Goal: Ask a question

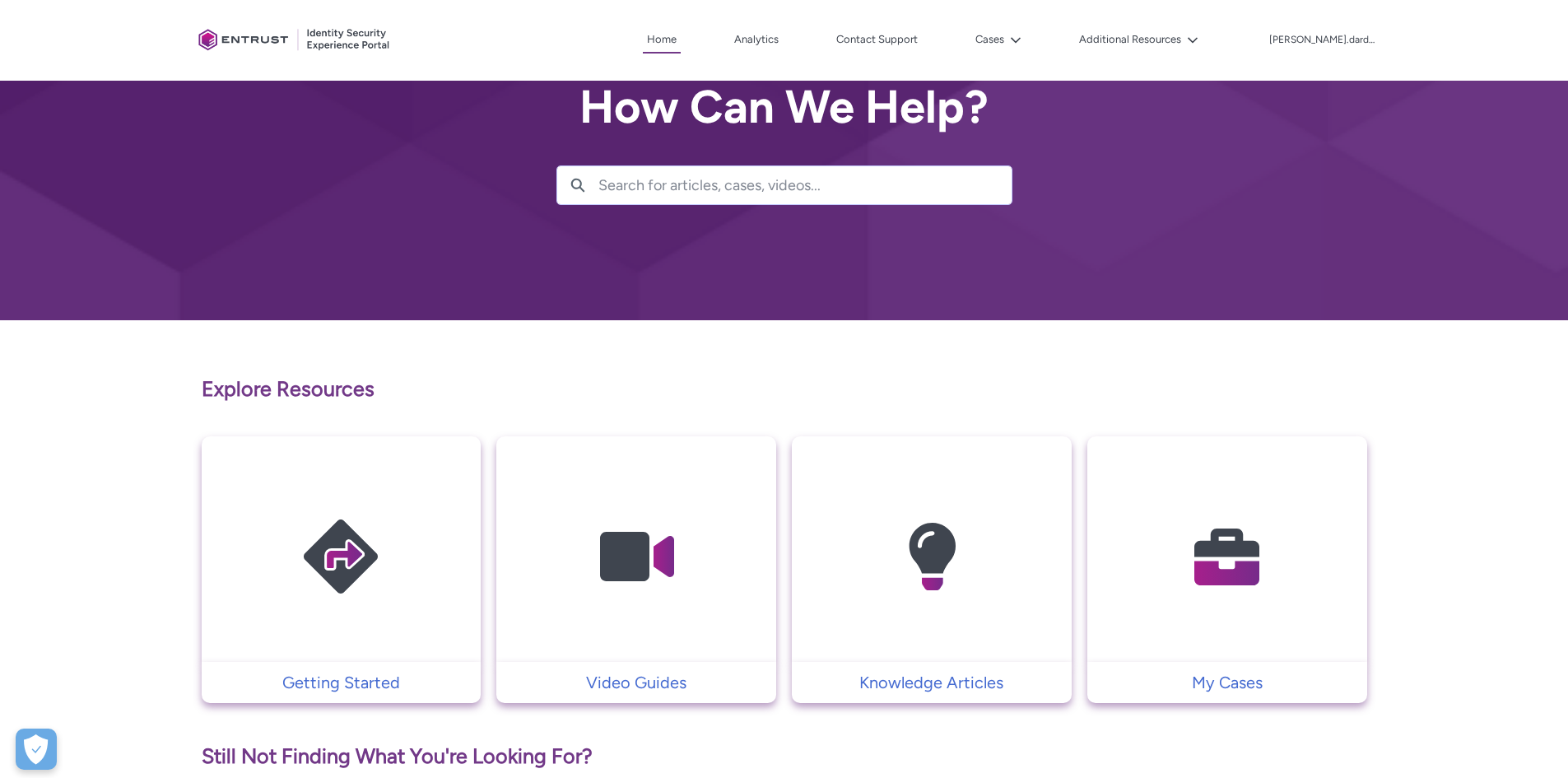
scroll to position [82, 0]
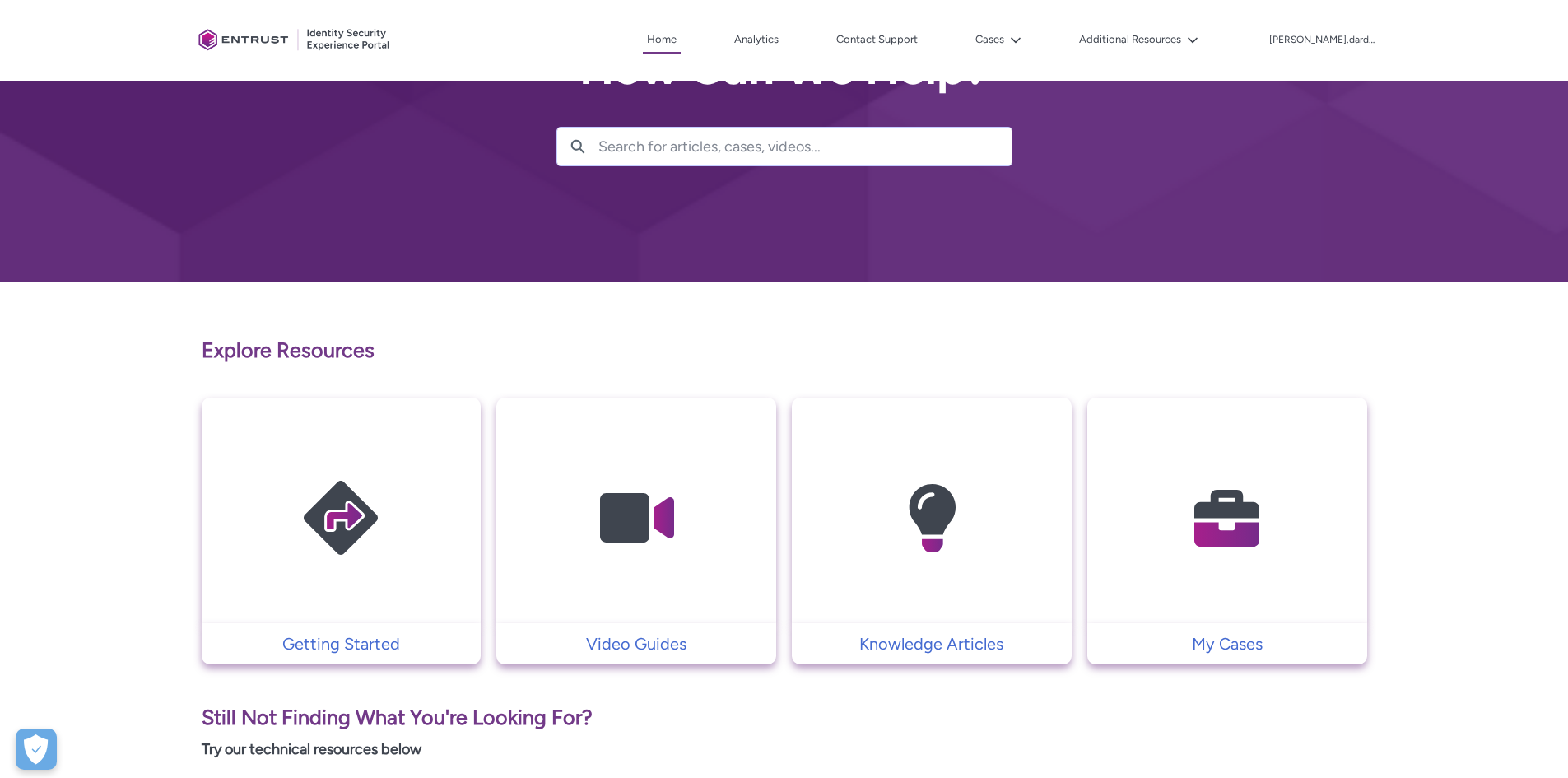
click at [1248, 527] on img at bounding box center [1227, 518] width 156 height 177
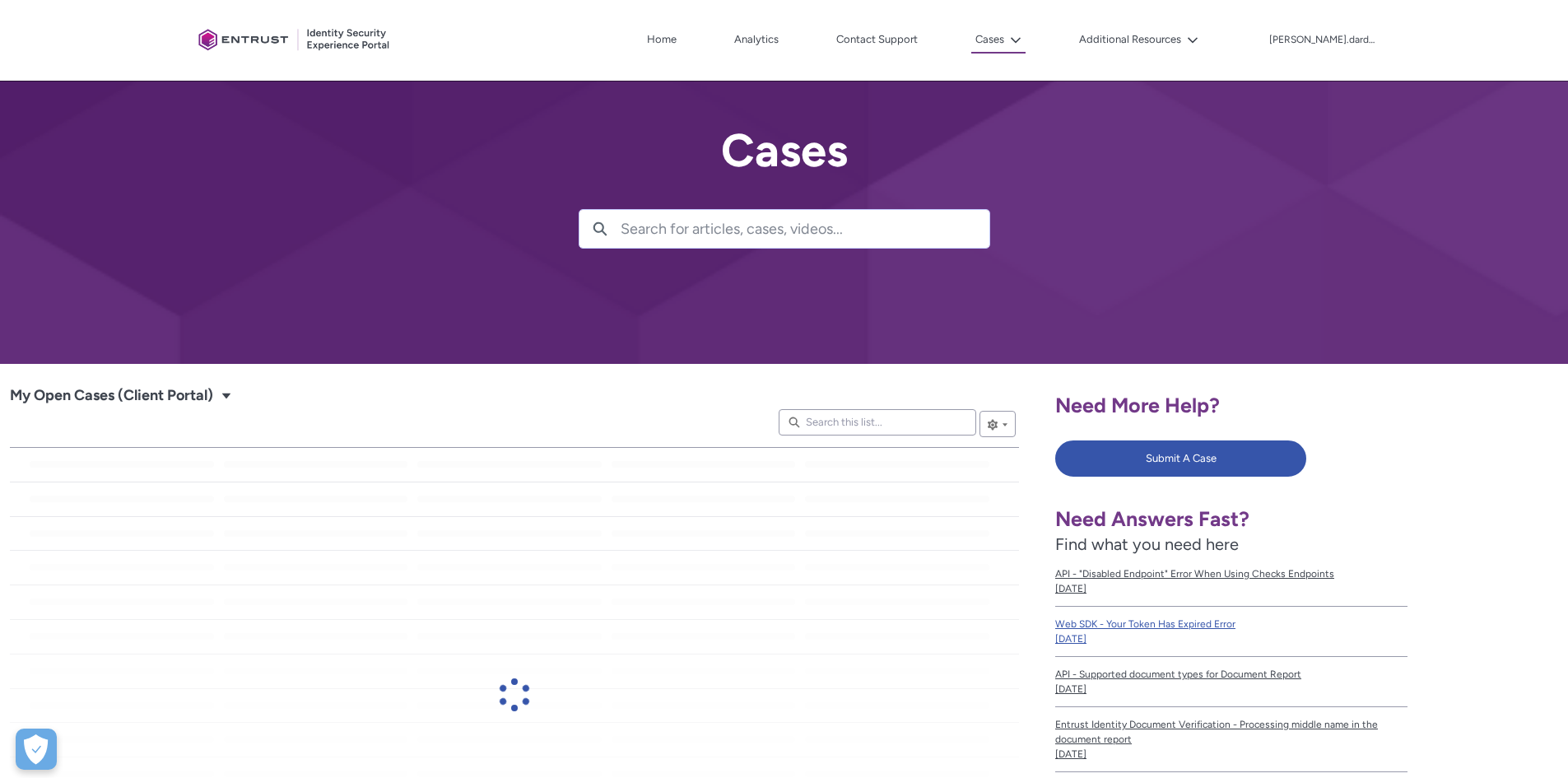
scroll to position [165, 0]
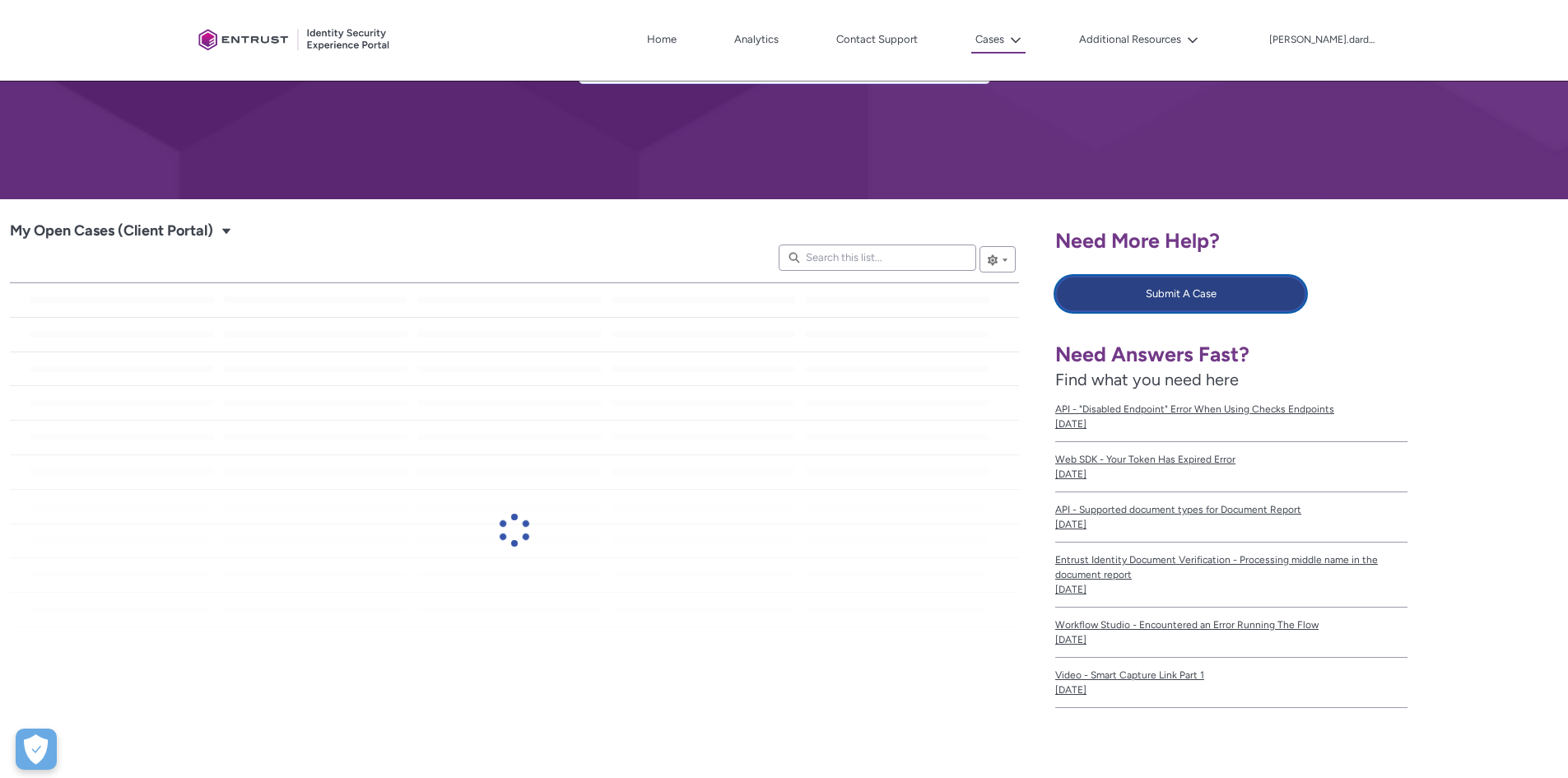
click at [1224, 284] on button "Submit A Case" at bounding box center [1180, 294] width 251 height 36
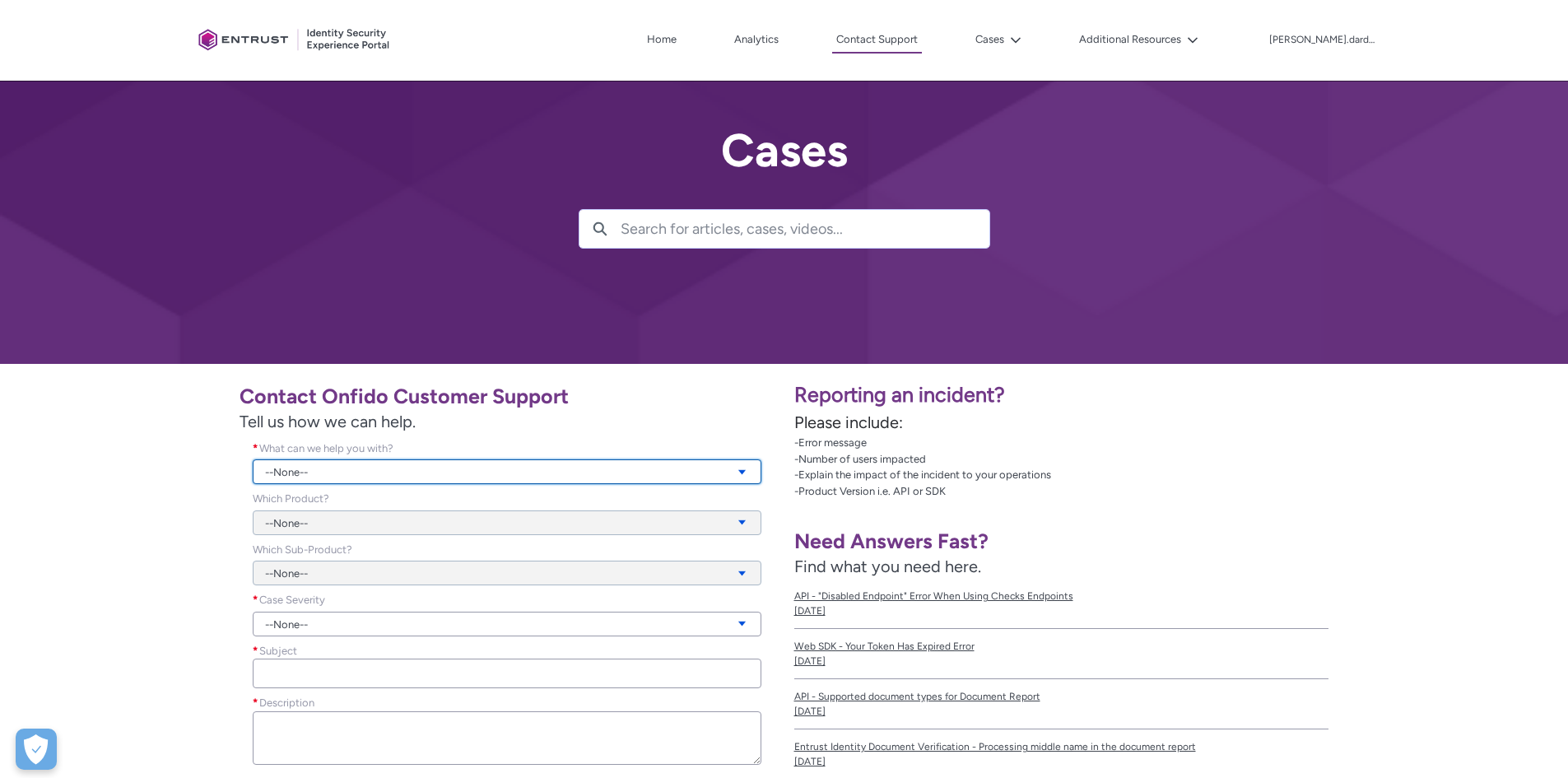
click at [397, 473] on link "--None--" at bounding box center [507, 472] width 509 height 25
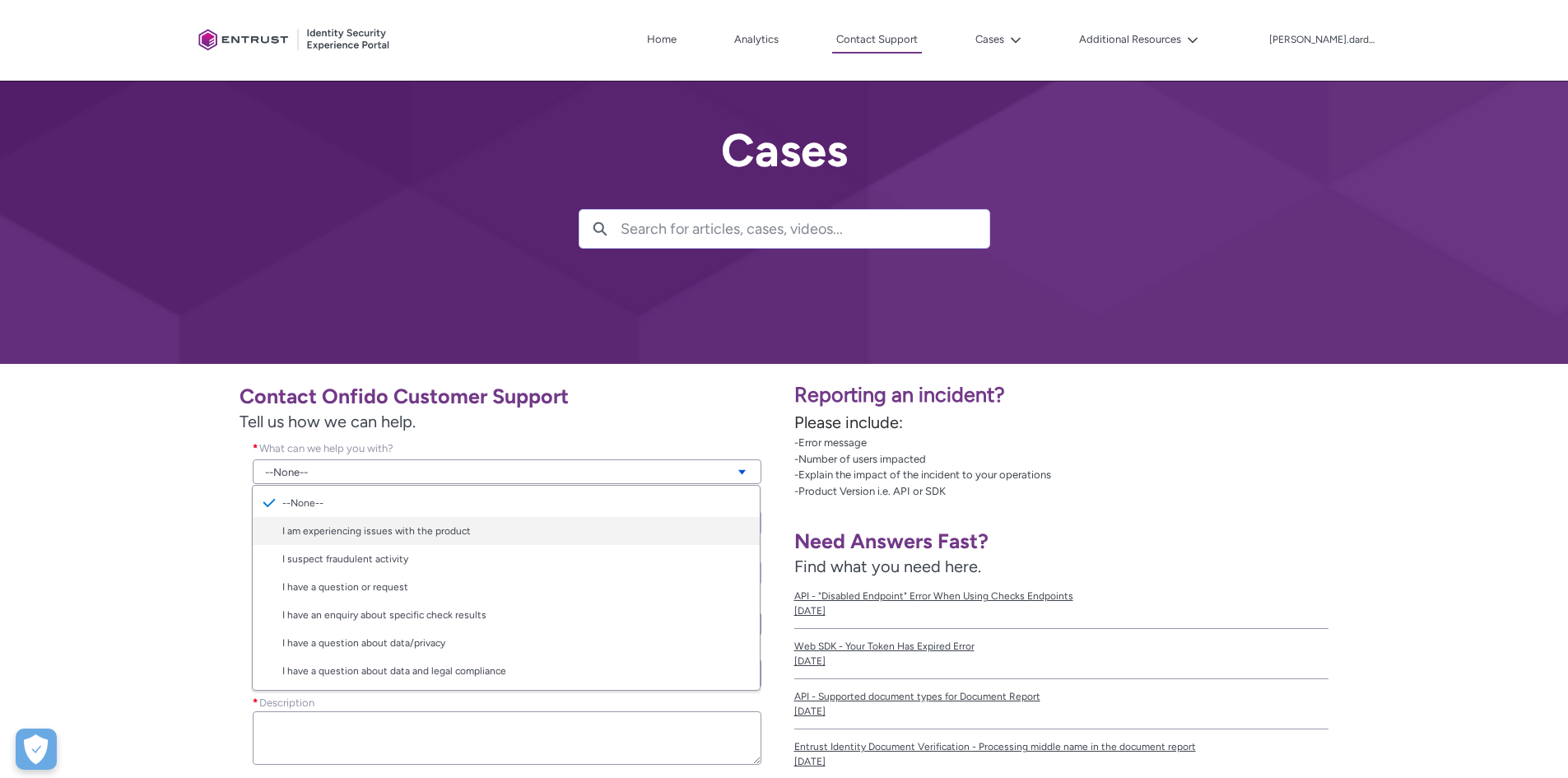
click at [411, 525] on link "I am experiencing issues with the product" at bounding box center [506, 531] width 507 height 28
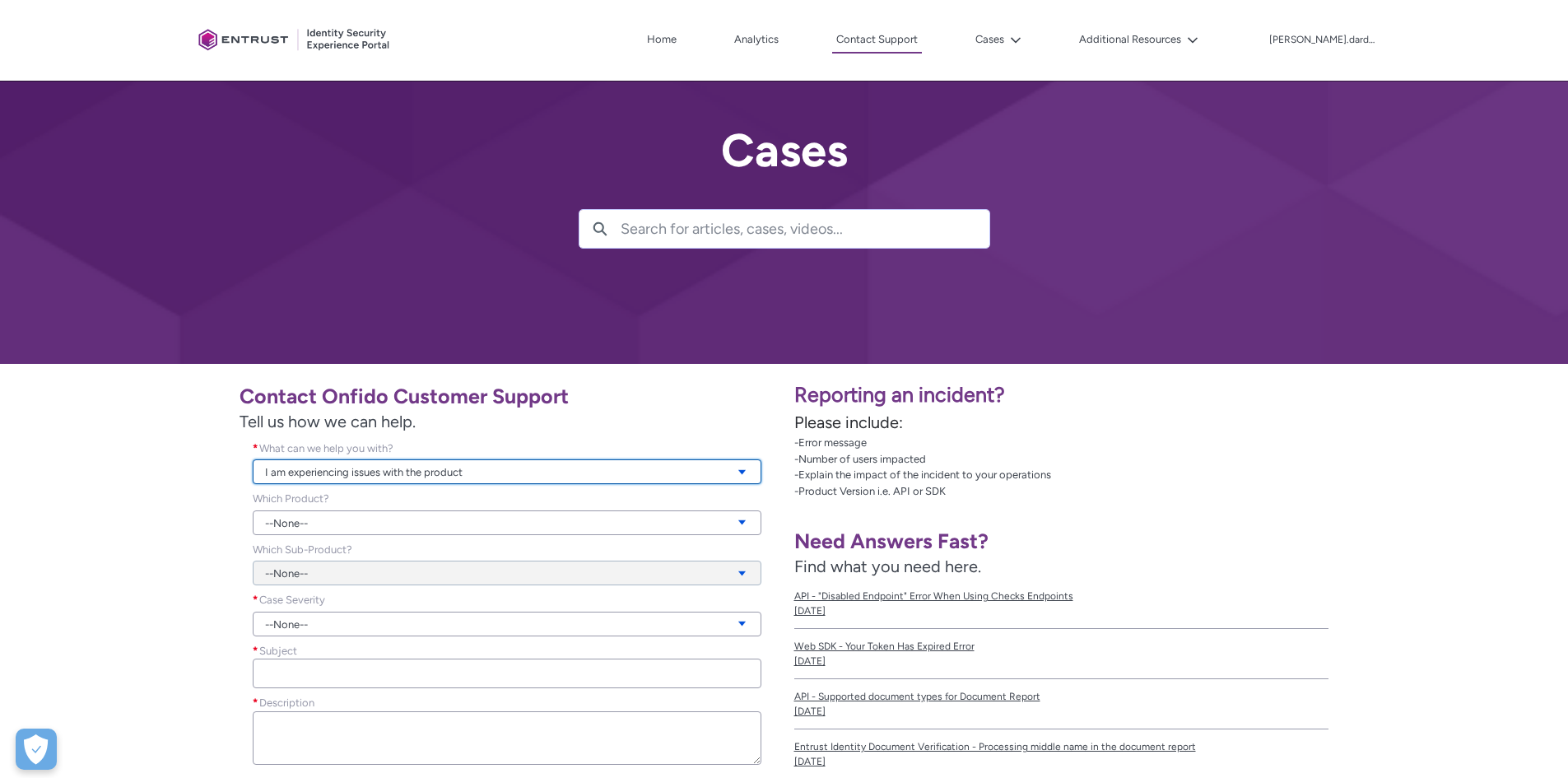
scroll to position [82, 0]
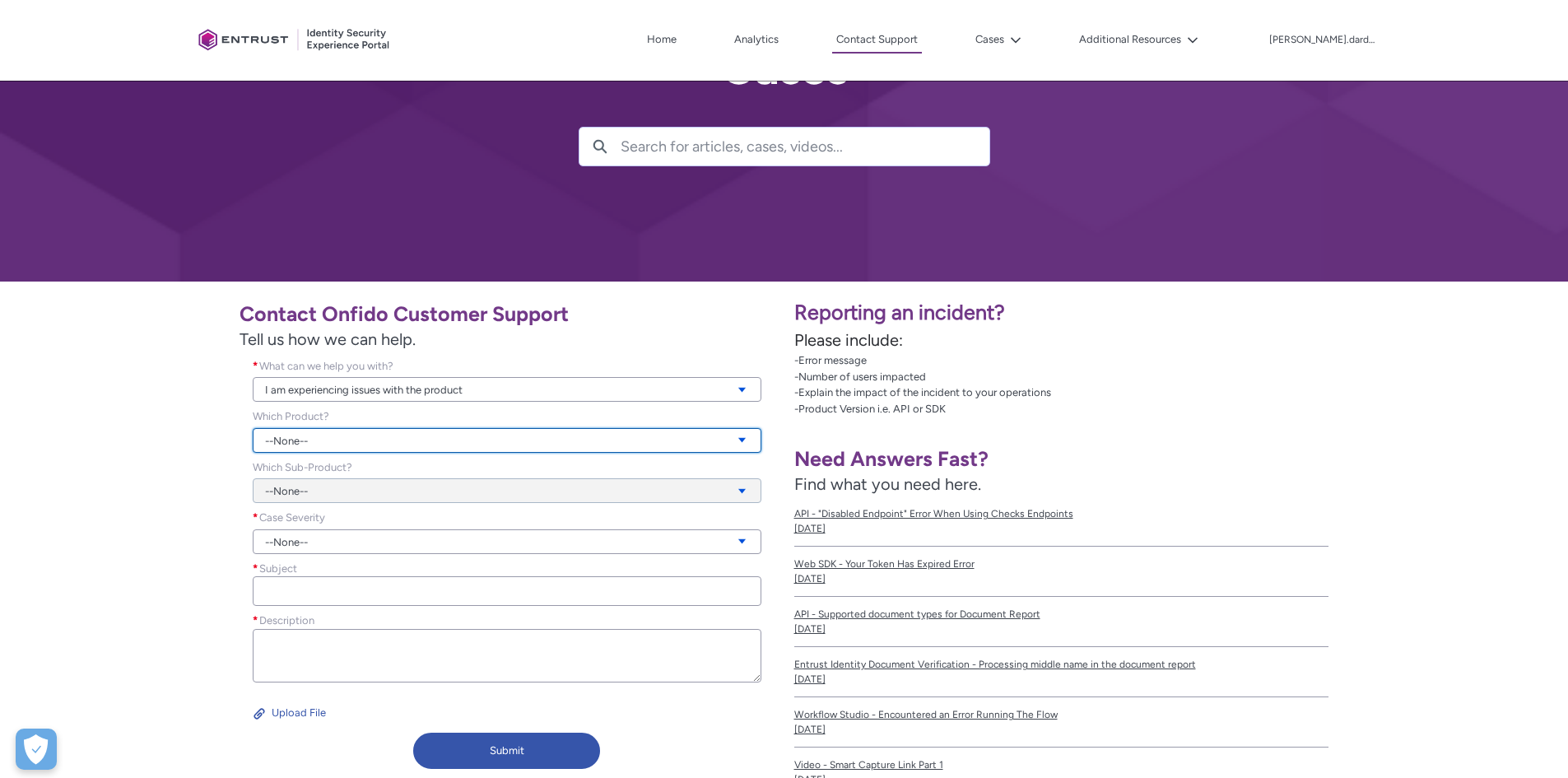
click at [425, 444] on link "--None--" at bounding box center [507, 440] width 509 height 25
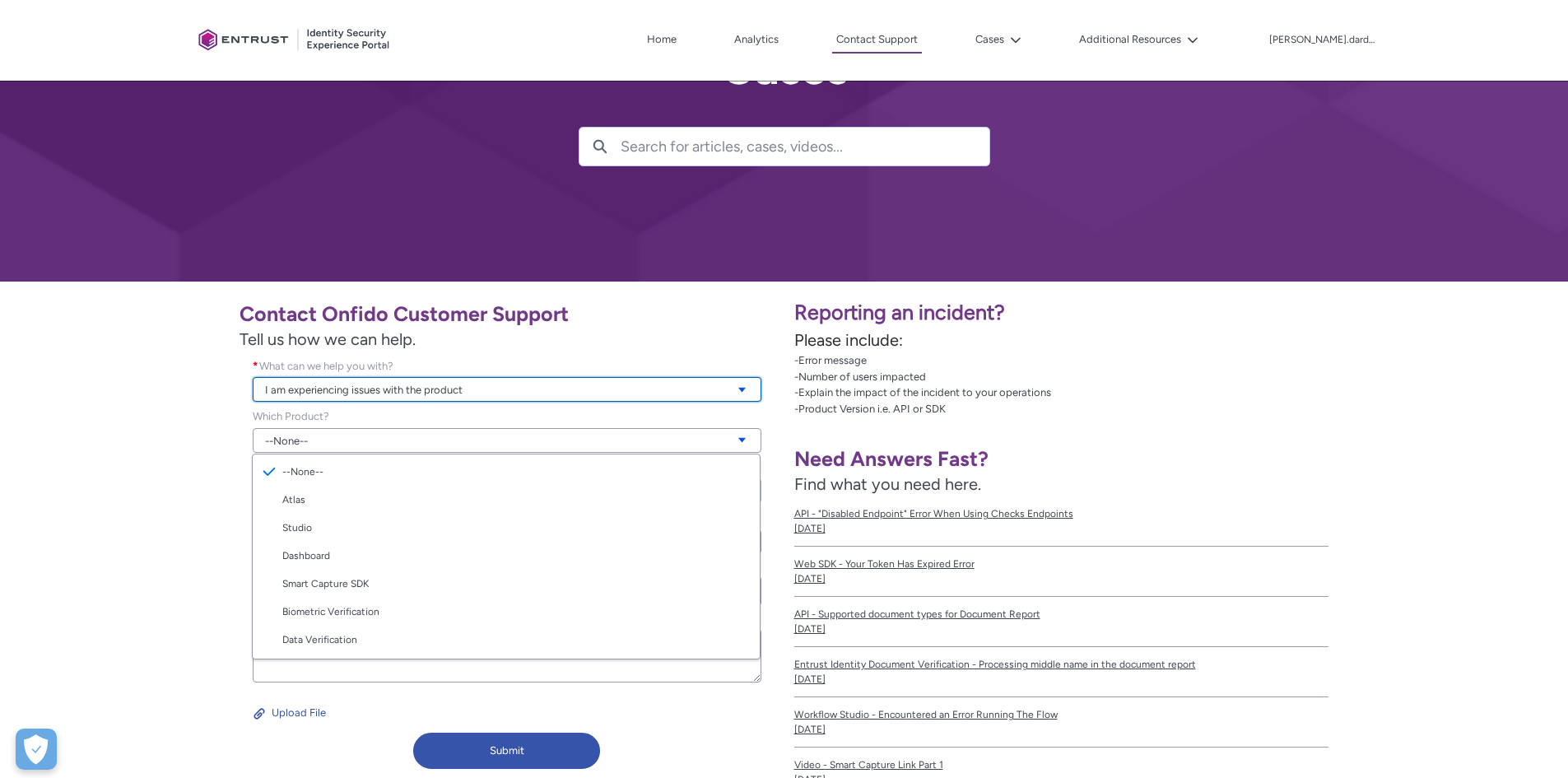
click at [435, 393] on link "I am experiencing issues with the product" at bounding box center [507, 389] width 509 height 25
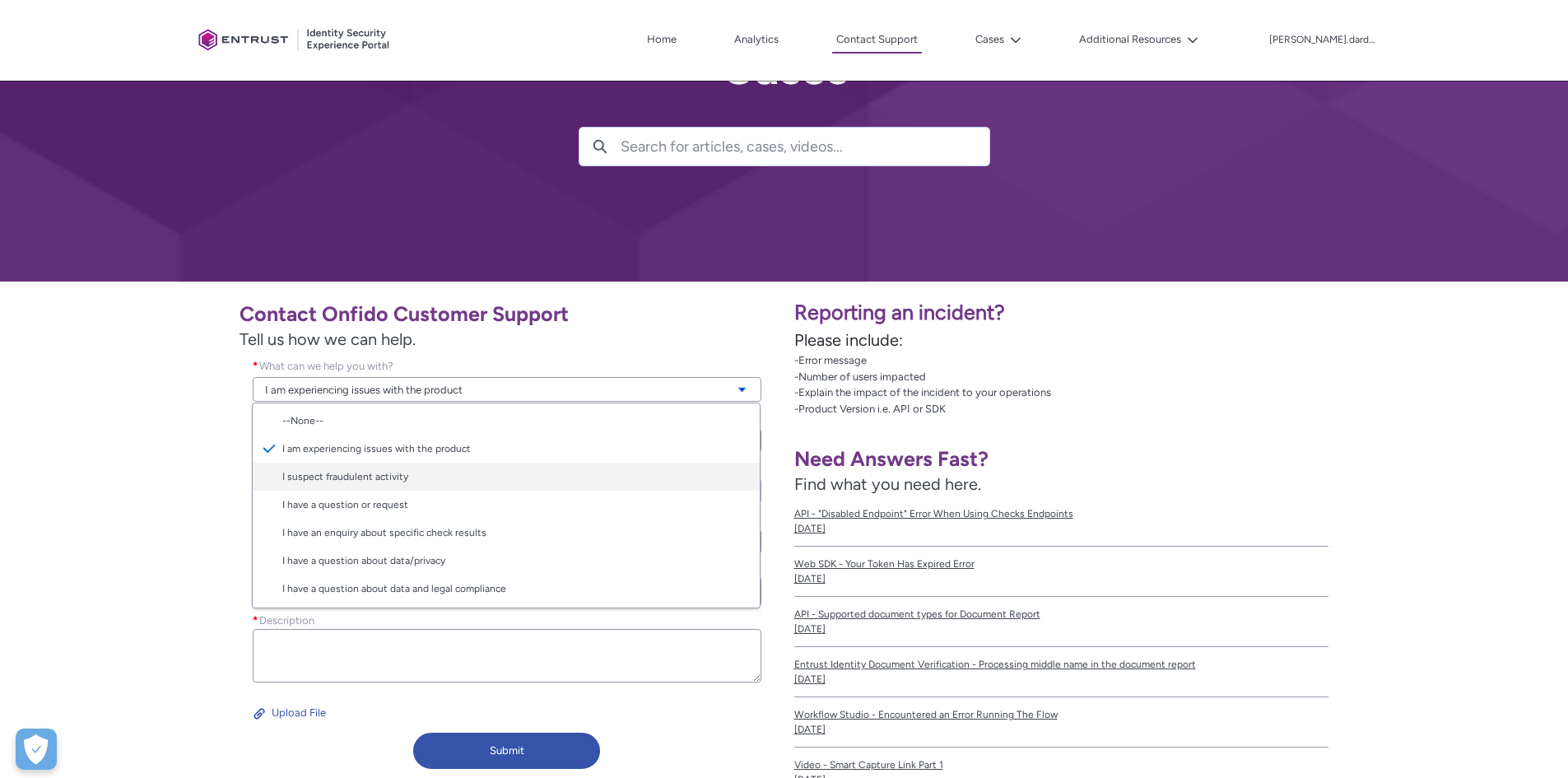
scroll to position [26, 0]
click at [461, 477] on link "I have a question or request" at bounding box center [506, 478] width 507 height 28
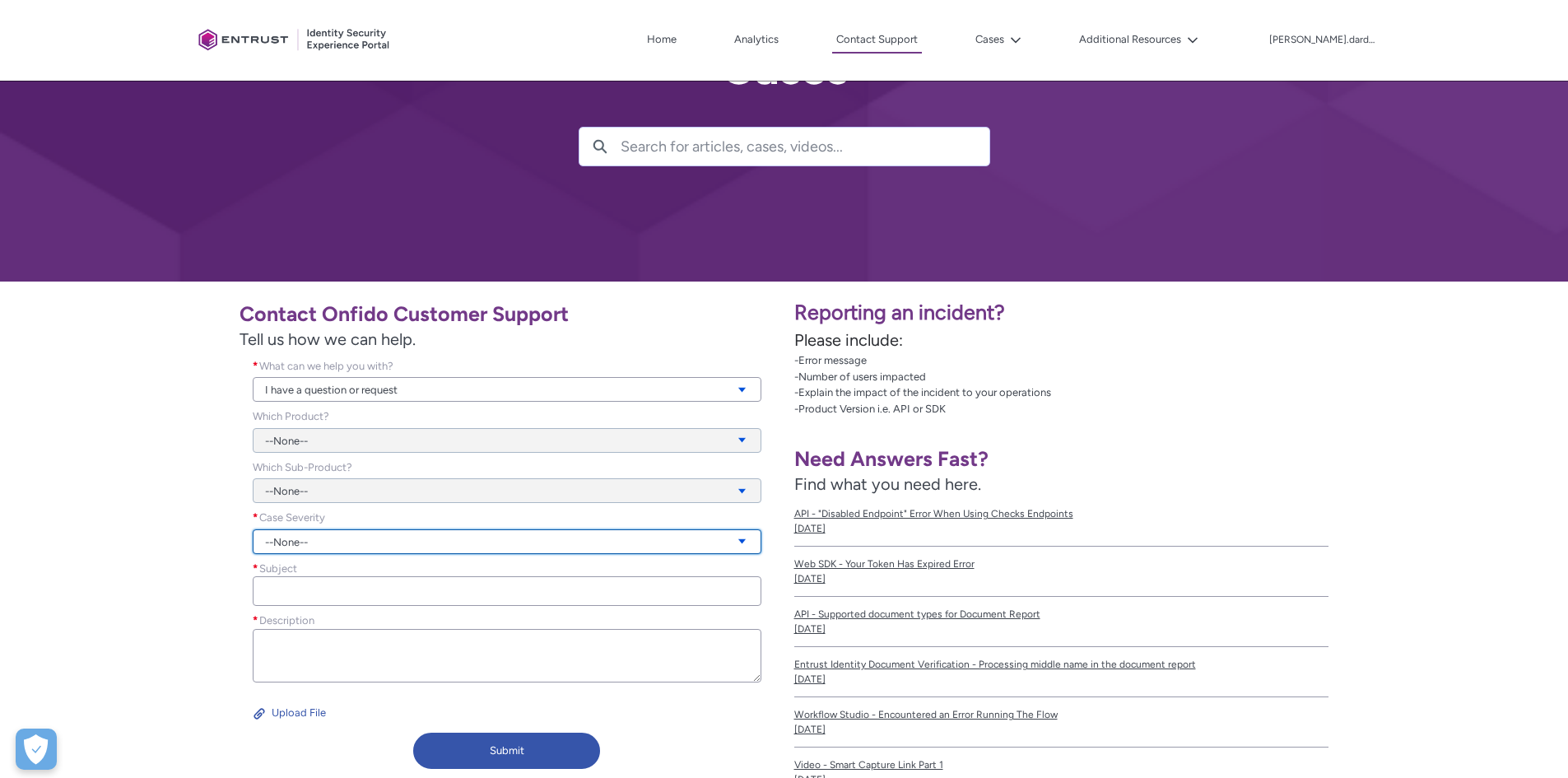
click at [437, 541] on link "--None--" at bounding box center [507, 542] width 509 height 25
click at [396, 633] on link "Urgent" at bounding box center [506, 629] width 507 height 28
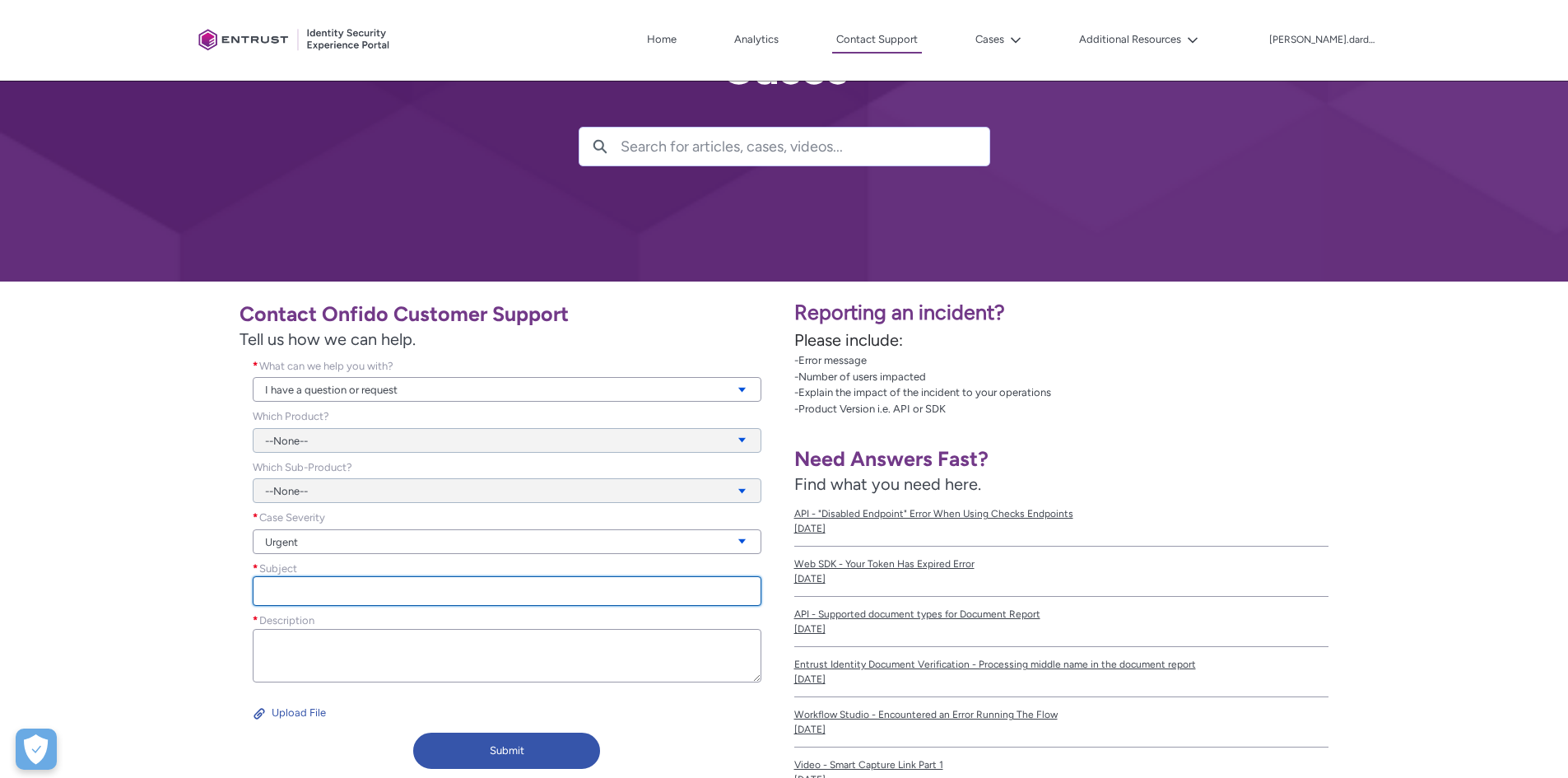
click at [409, 591] on input "Subject *" at bounding box center [507, 591] width 509 height 30
type input "Ψ"
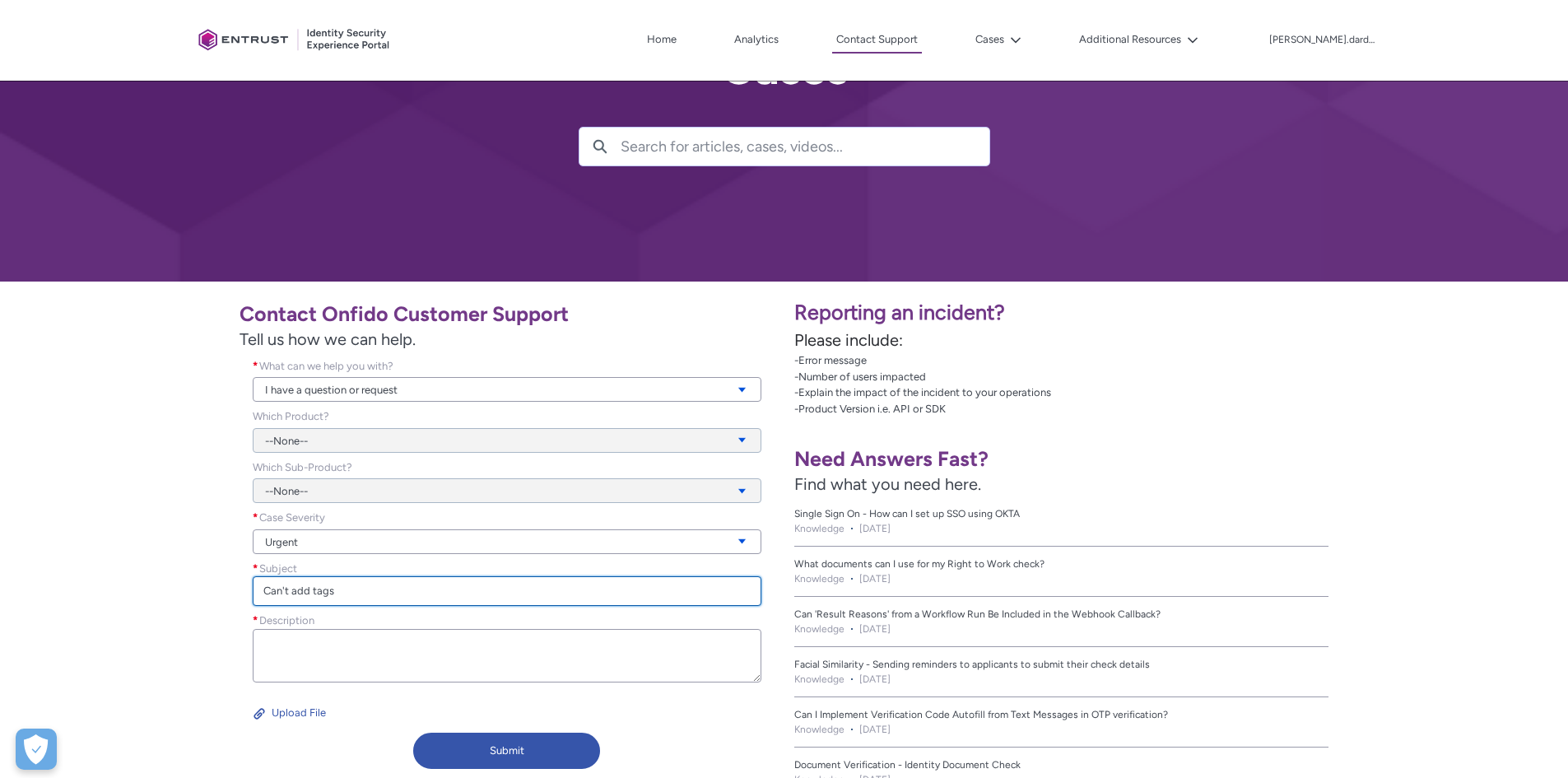
type input "Can't add tags"
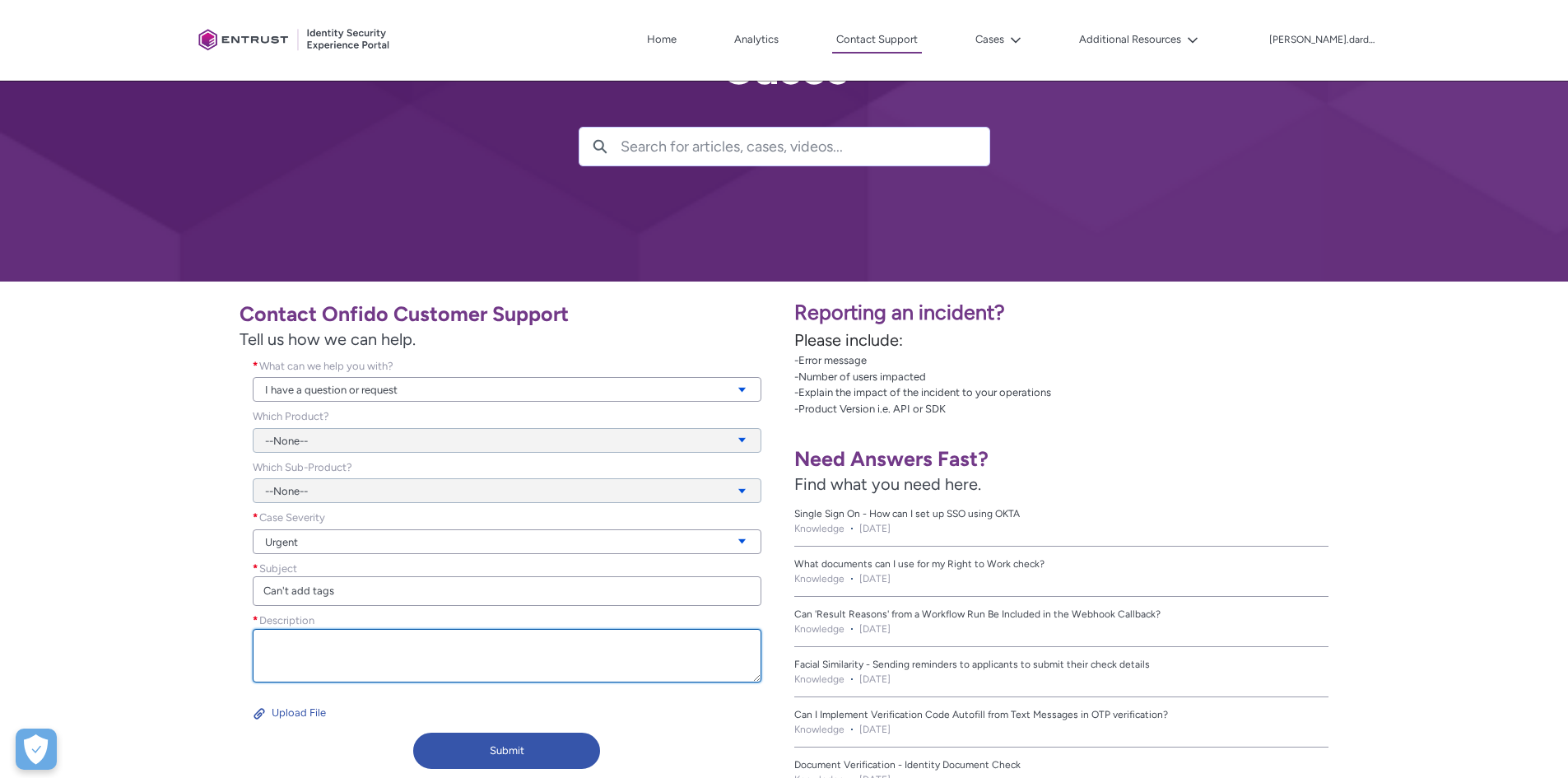
click at [425, 672] on textarea "Description *" at bounding box center [507, 655] width 509 height 54
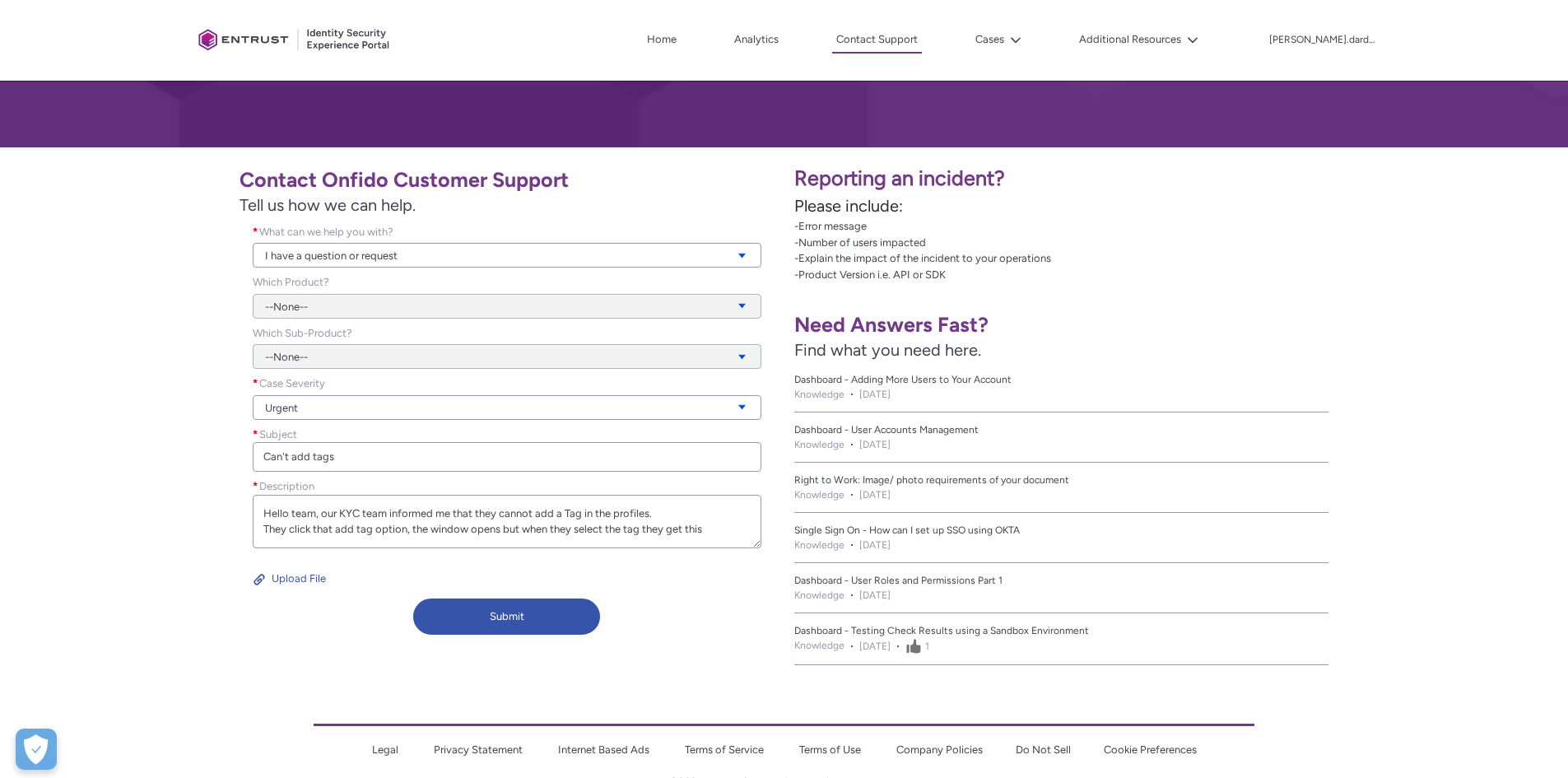
scroll to position [247, 0]
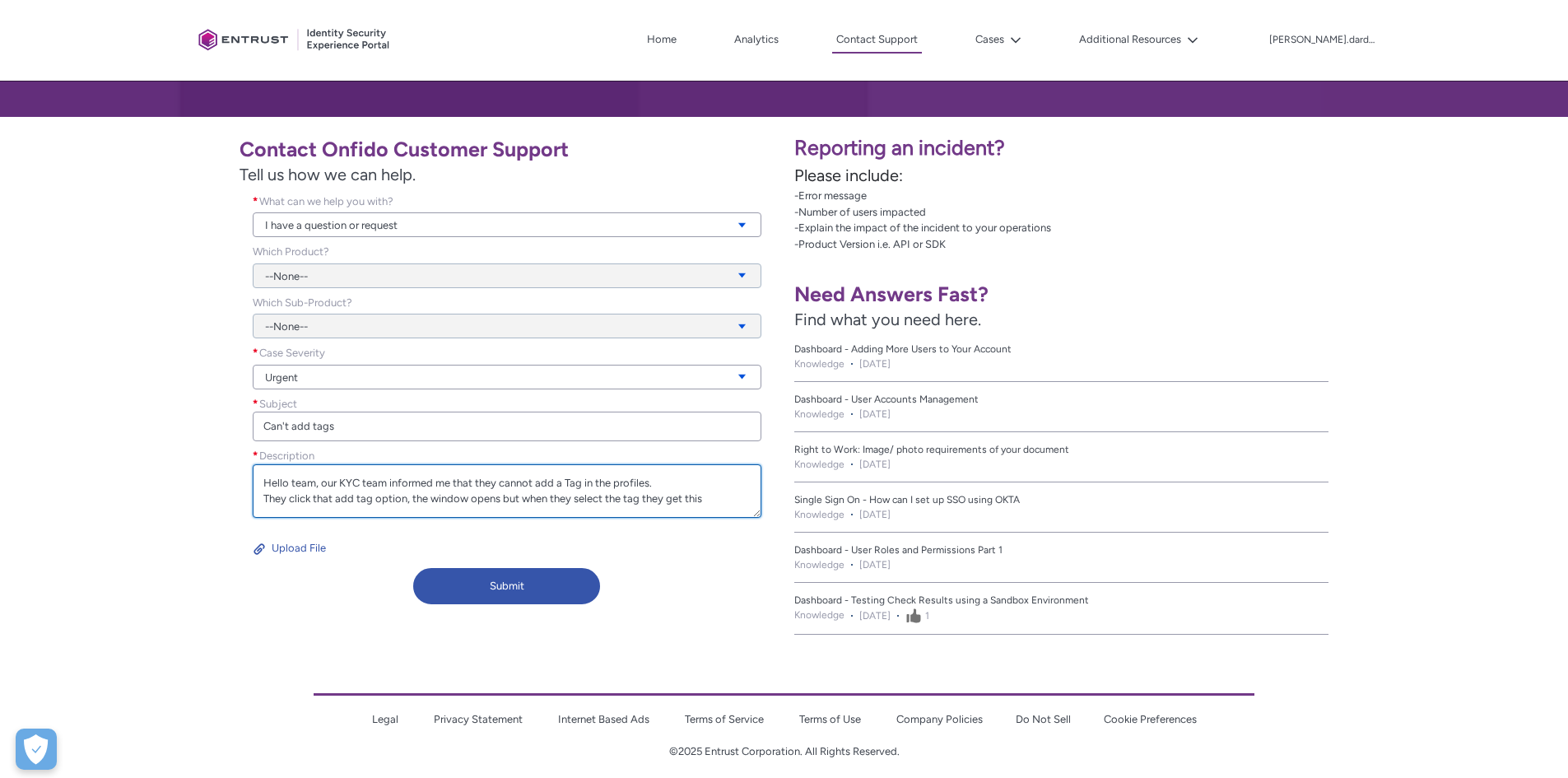
click at [721, 496] on textarea "Hello team, our KYC team informed me that they cannot add a Tag in the profiles…" at bounding box center [507, 491] width 509 height 54
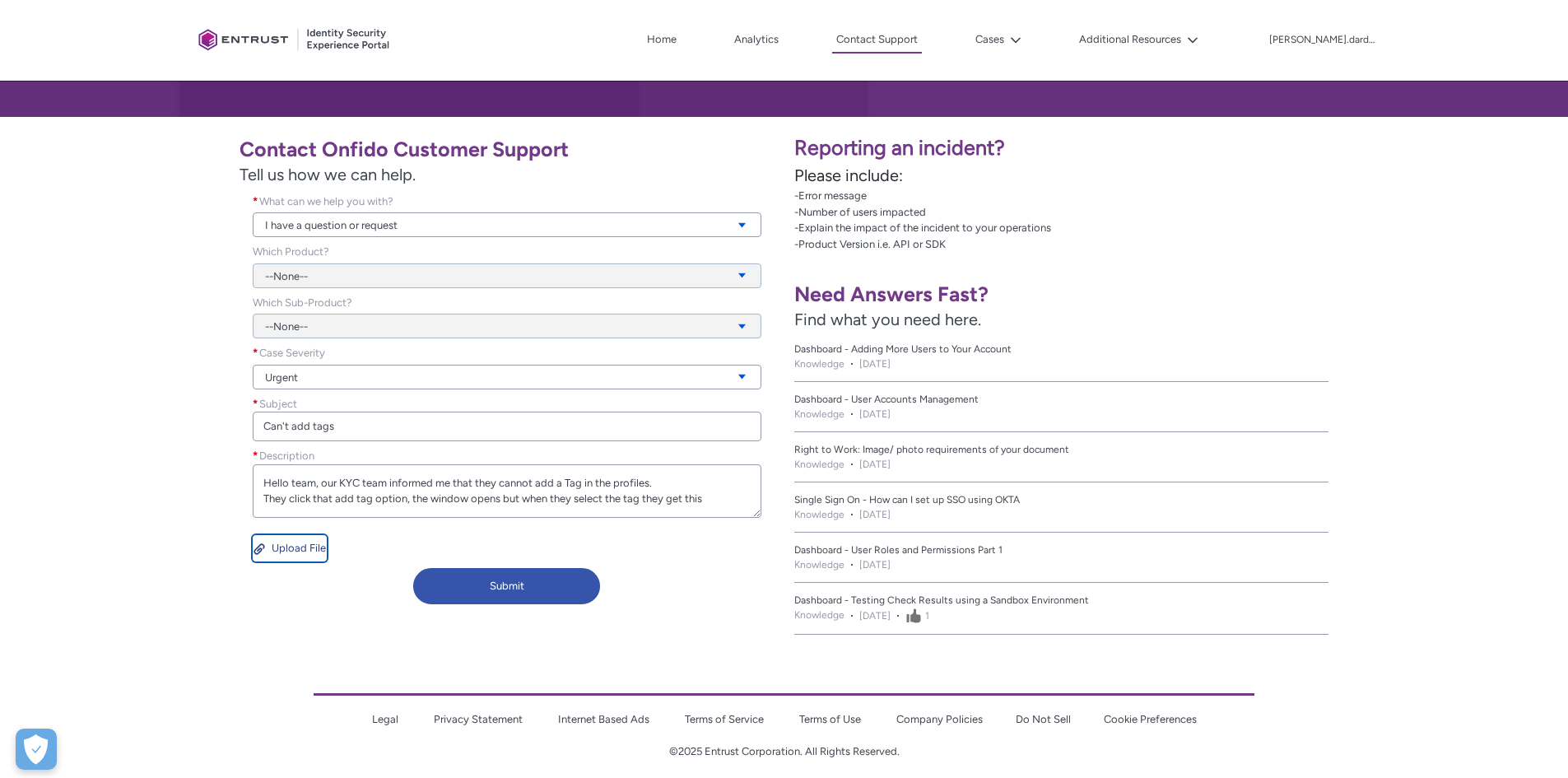
click at [264, 551] on lightning-primitive-icon "button" at bounding box center [263, 548] width 18 height 25
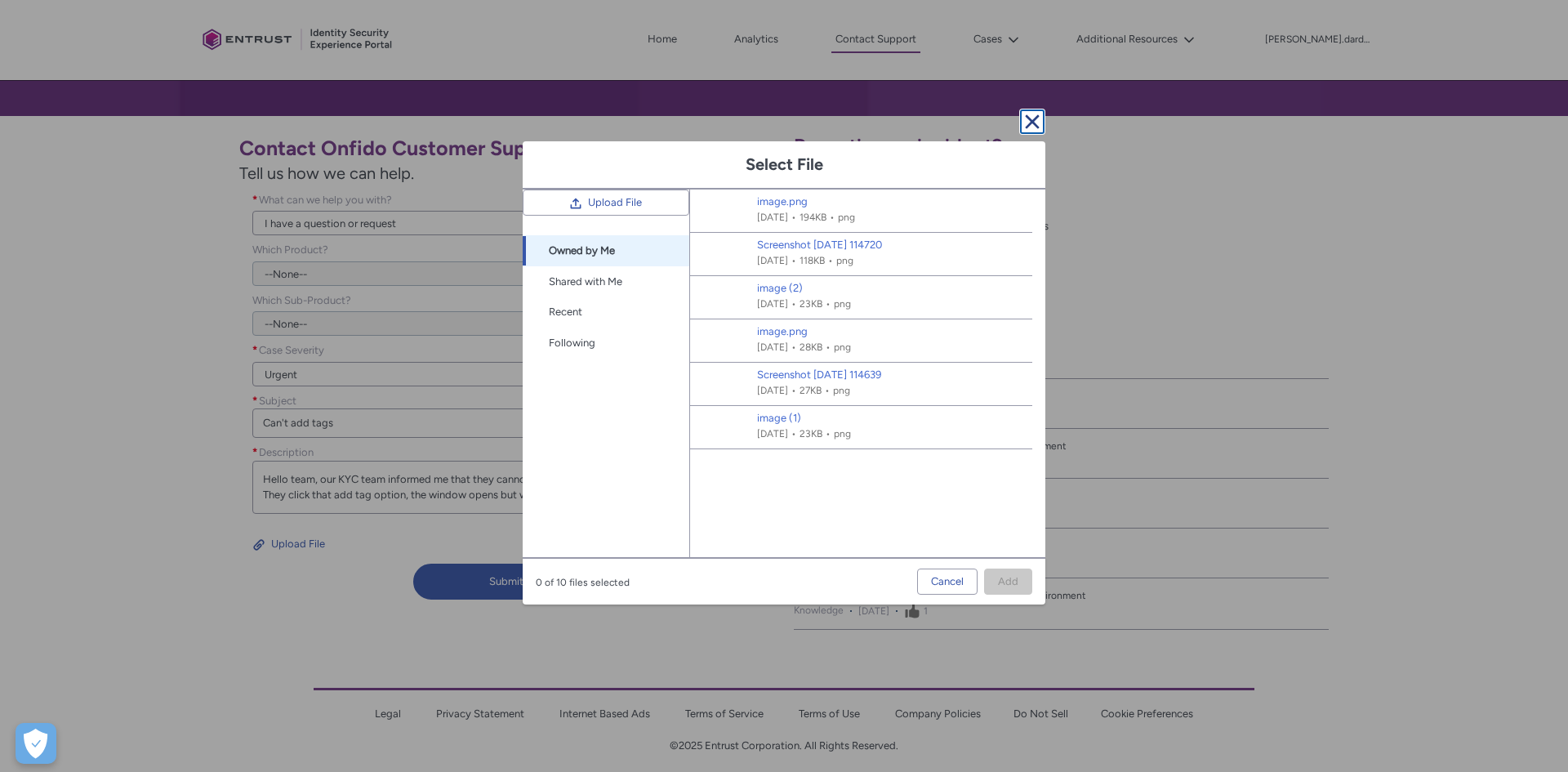
click at [1038, 118] on button "Cancel and close" at bounding box center [1032, 122] width 26 height 26
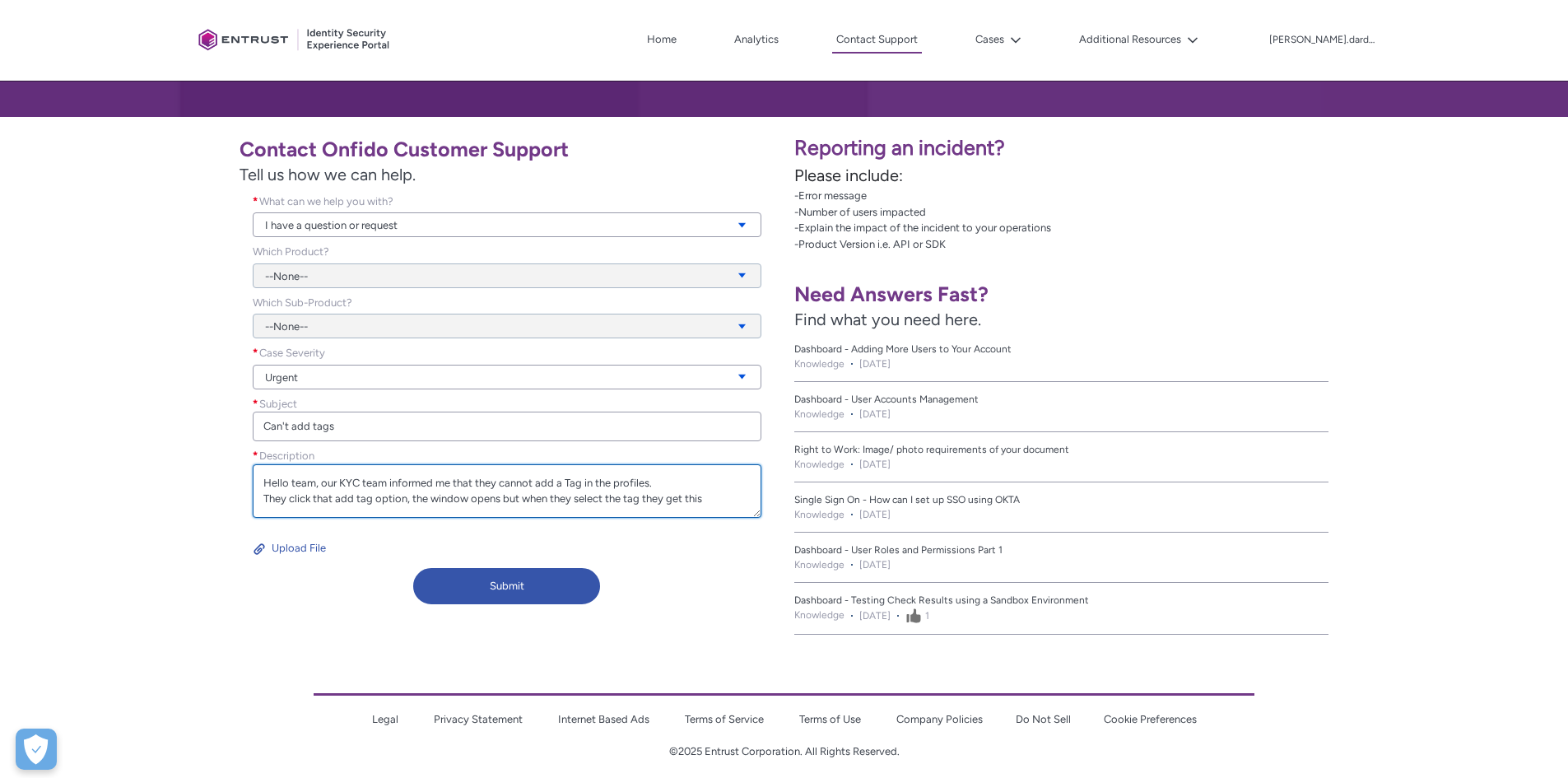
scroll to position [0, 0]
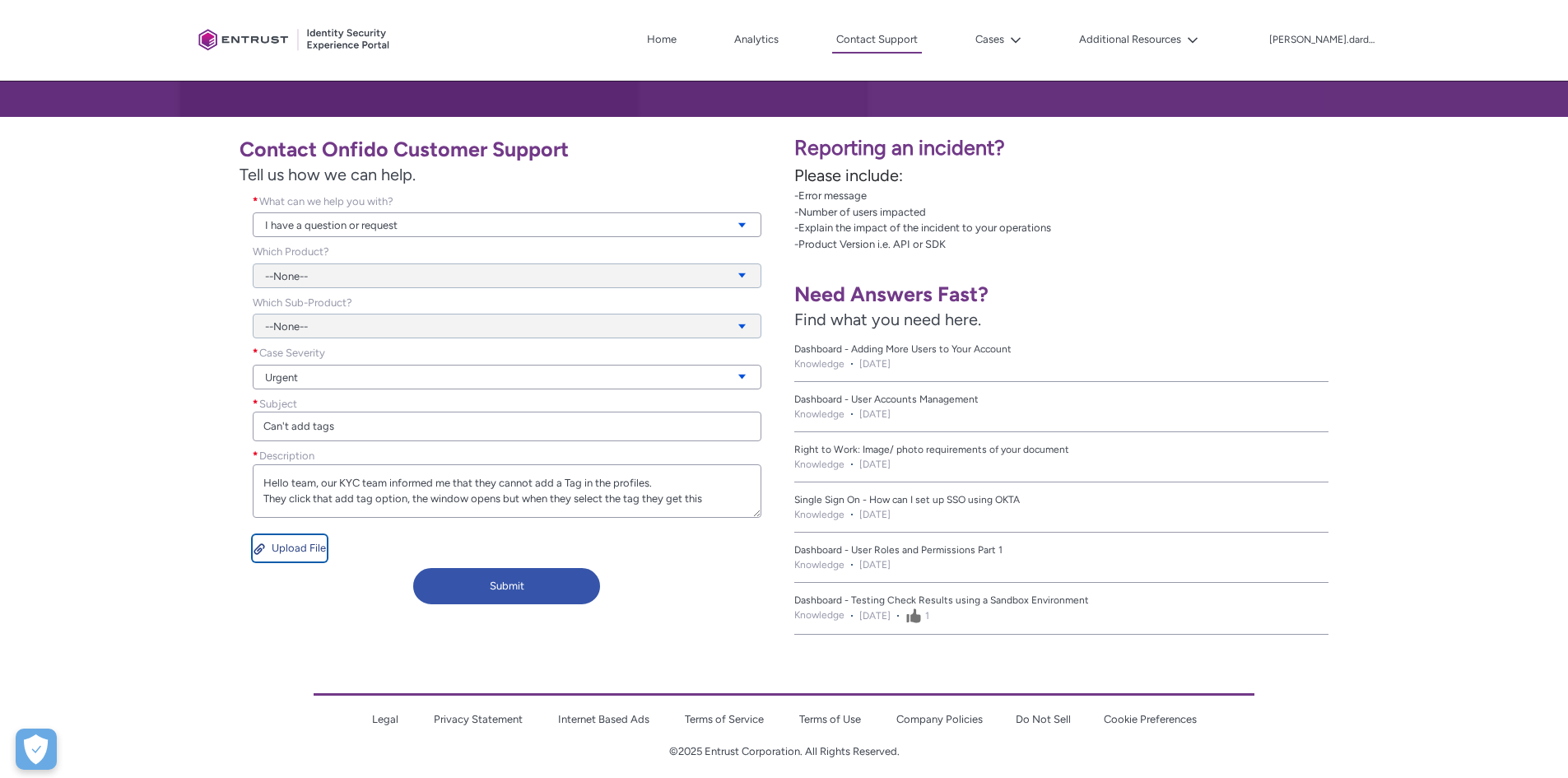
click at [310, 553] on button "Upload File" at bounding box center [290, 548] width 74 height 26
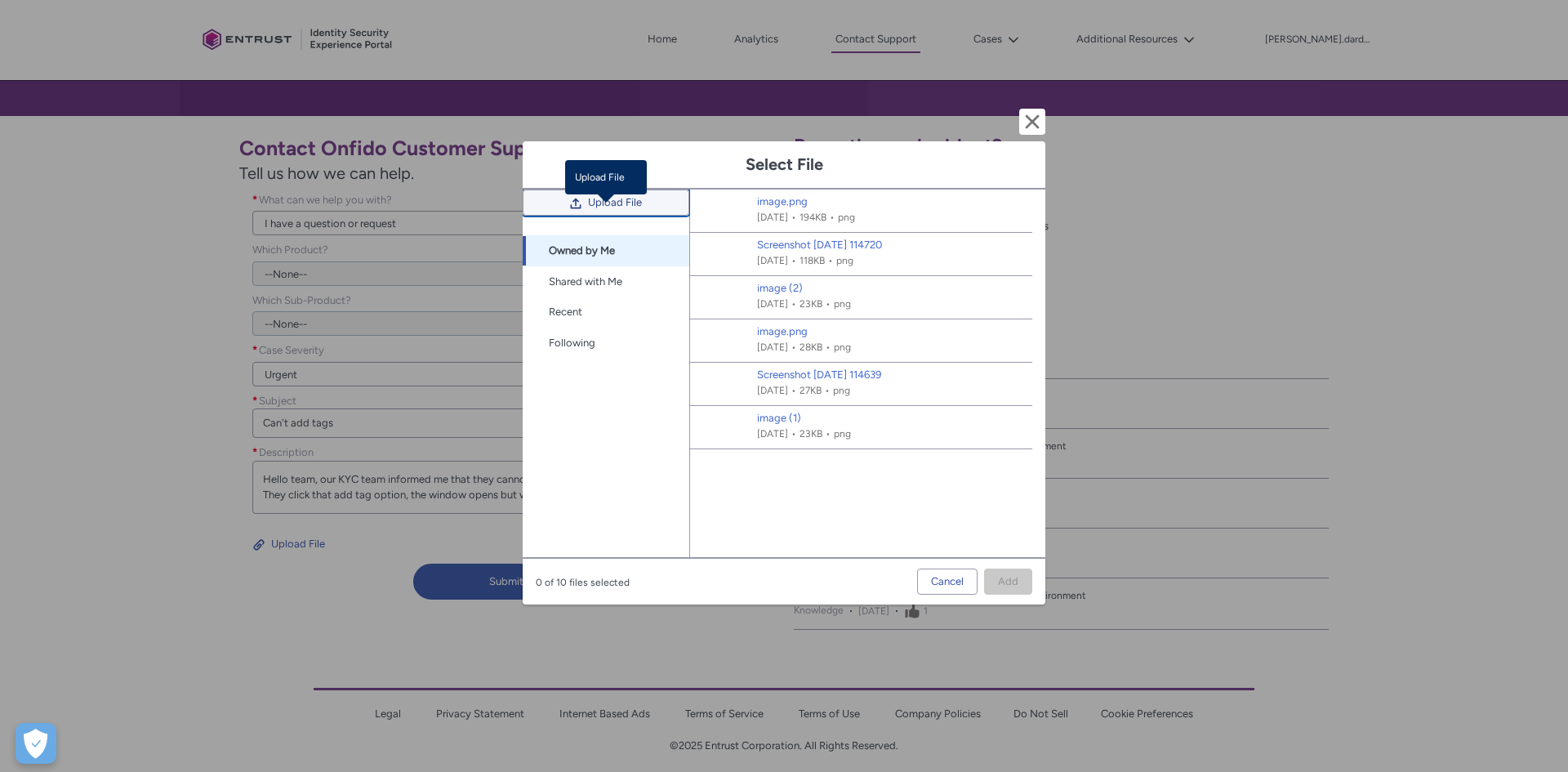
click at [630, 211] on span "Upload File" at bounding box center [615, 203] width 54 height 25
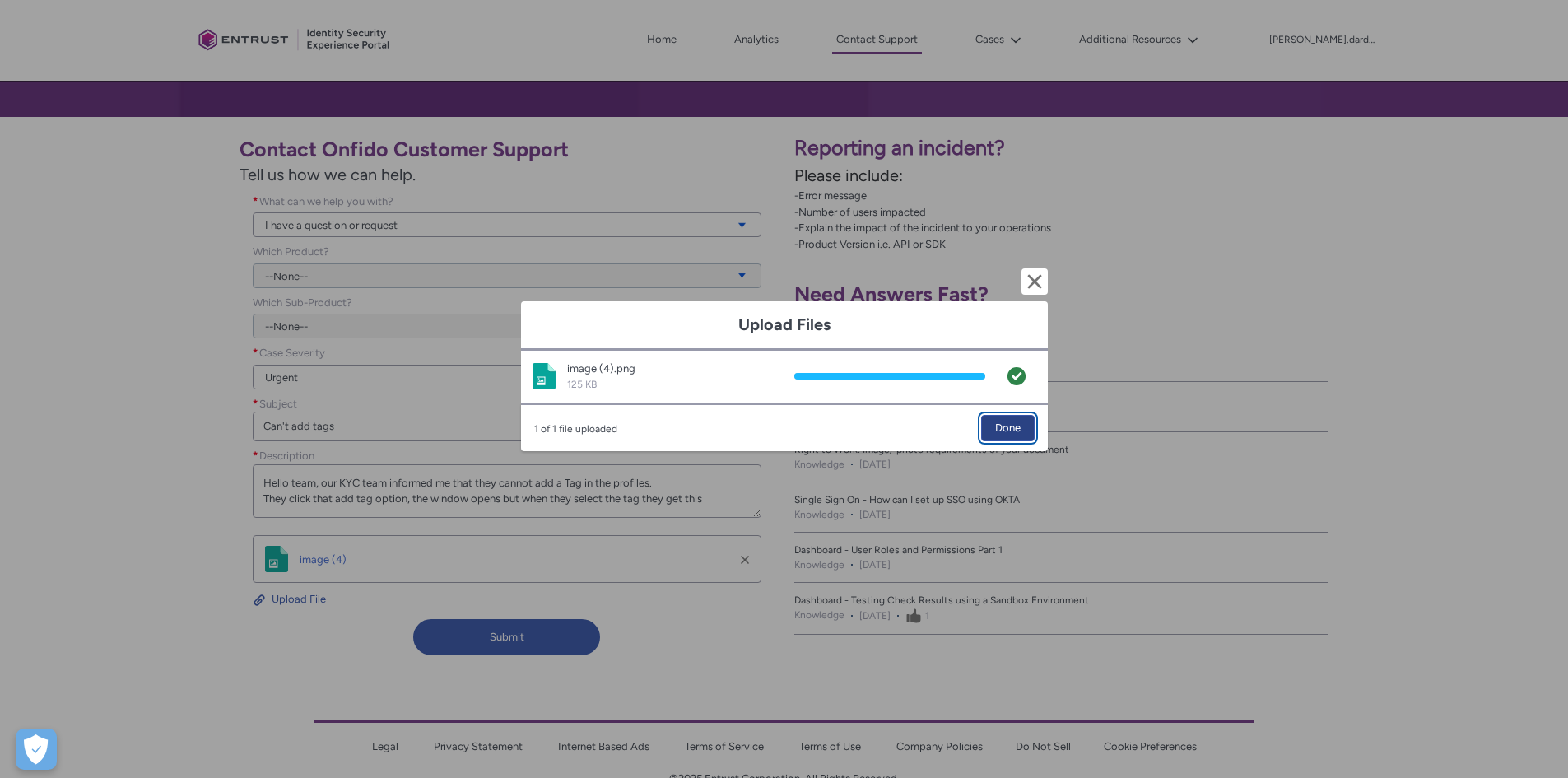
drag, startPoint x: 994, startPoint y: 417, endPoint x: 986, endPoint y: 416, distance: 8.1
click at [995, 417] on span "Done" at bounding box center [1007, 428] width 26 height 25
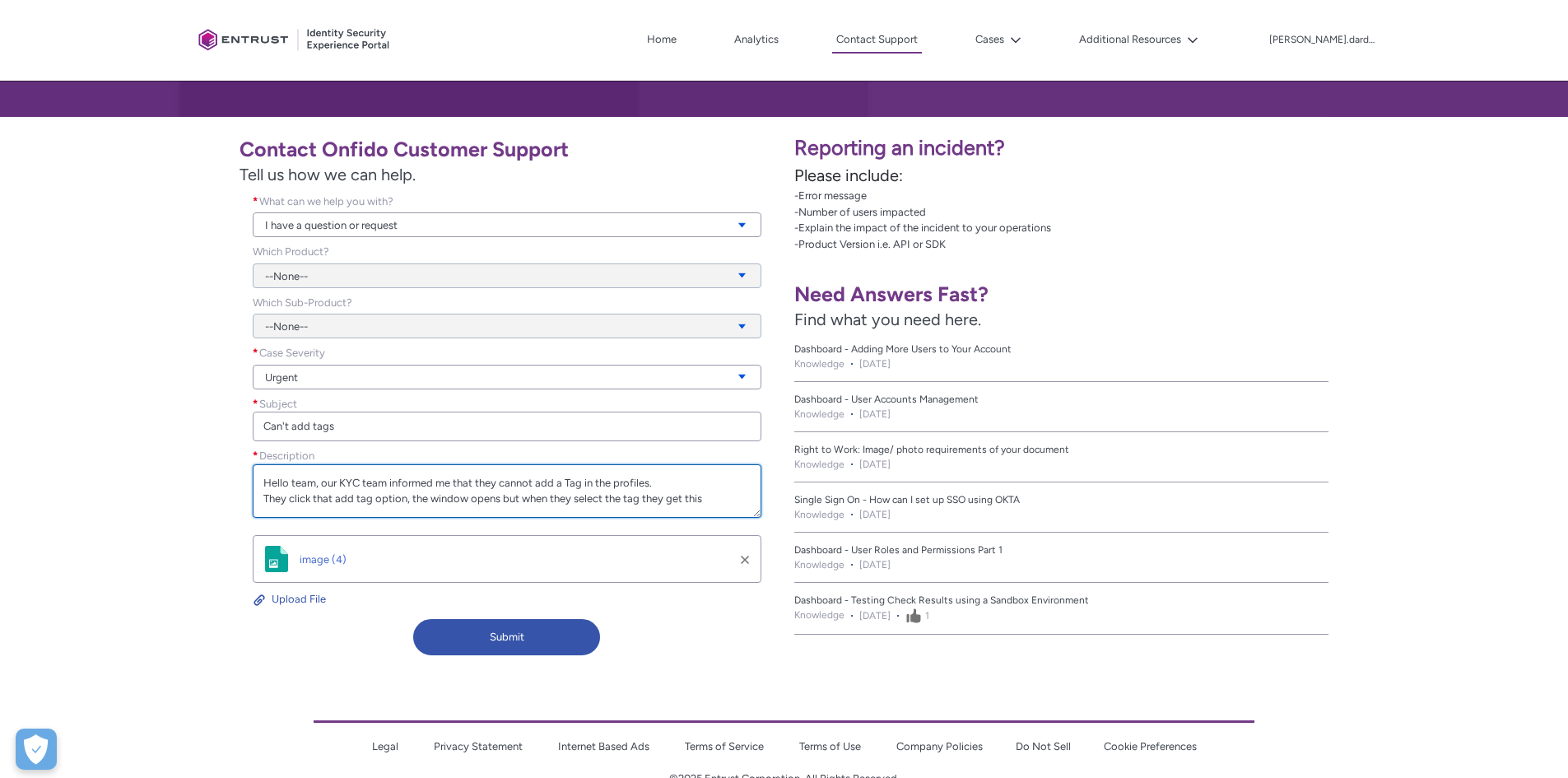
click at [710, 505] on textarea "Hello team, our KYC team informed me that they cannot add a Tag in the profiles…" at bounding box center [507, 491] width 509 height 54
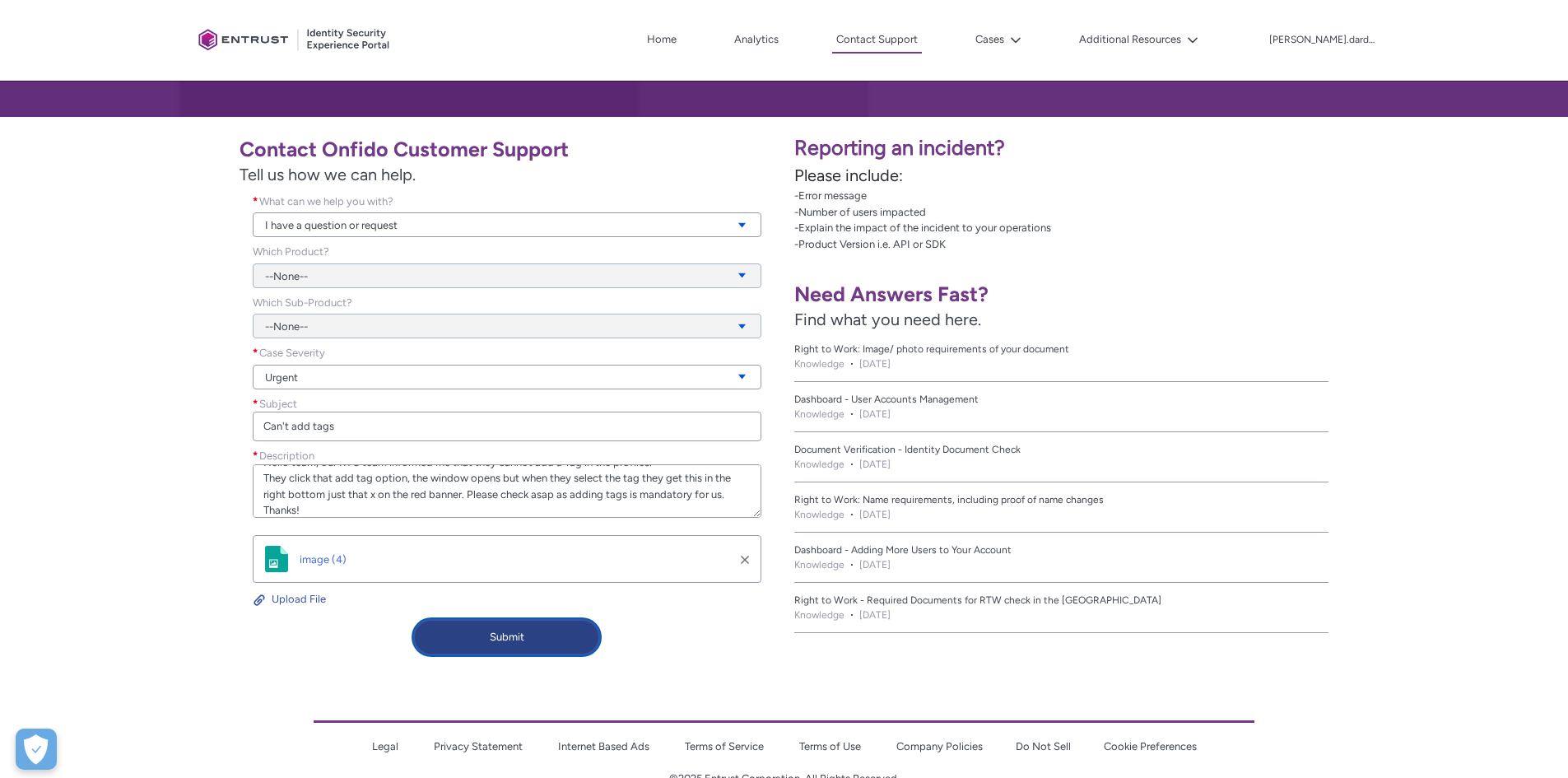
type textarea "Hello team, our KYC team informed me that they cannot add a Tag in the profiles…"
click at [509, 625] on button "Submit" at bounding box center [506, 637] width 187 height 36
